Goal: Task Accomplishment & Management: Manage account settings

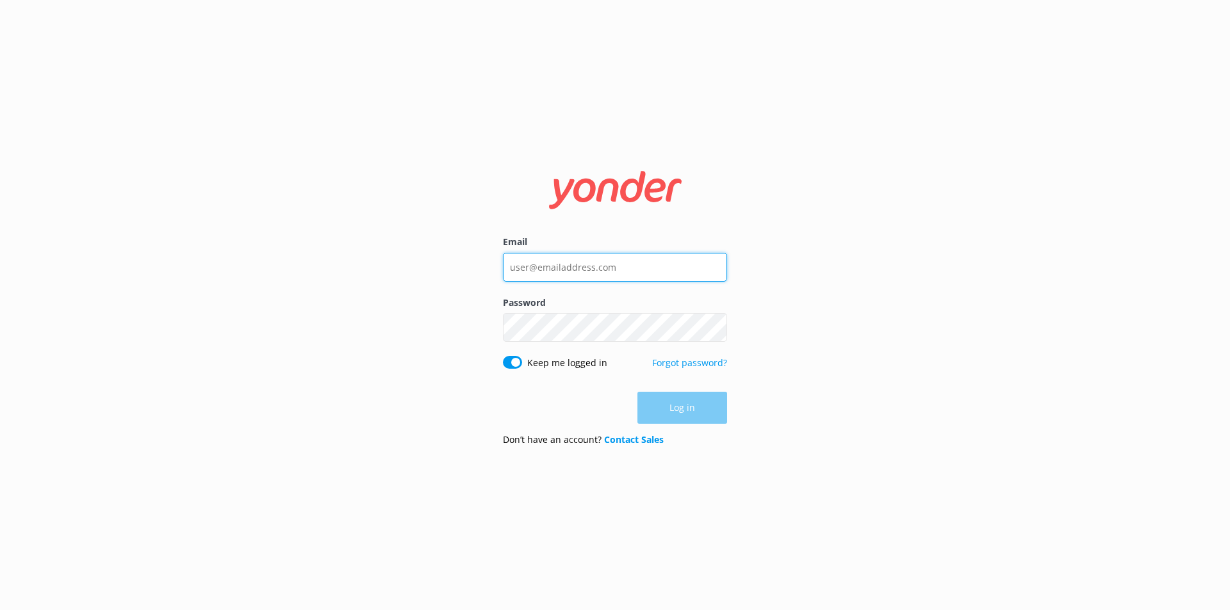
type input "[EMAIL_ADDRESS][DOMAIN_NAME]"
click at [692, 407] on div "Log in" at bounding box center [615, 408] width 224 height 32
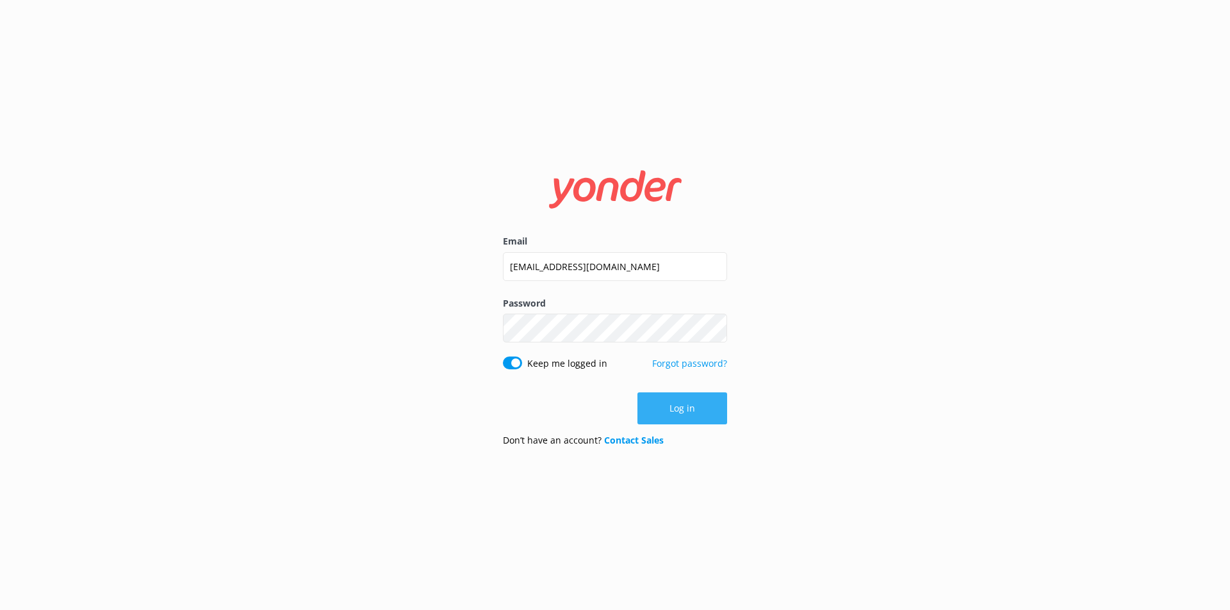
click at [689, 415] on button "Log in" at bounding box center [682, 409] width 90 height 32
